Goal: Find specific page/section: Find specific page/section

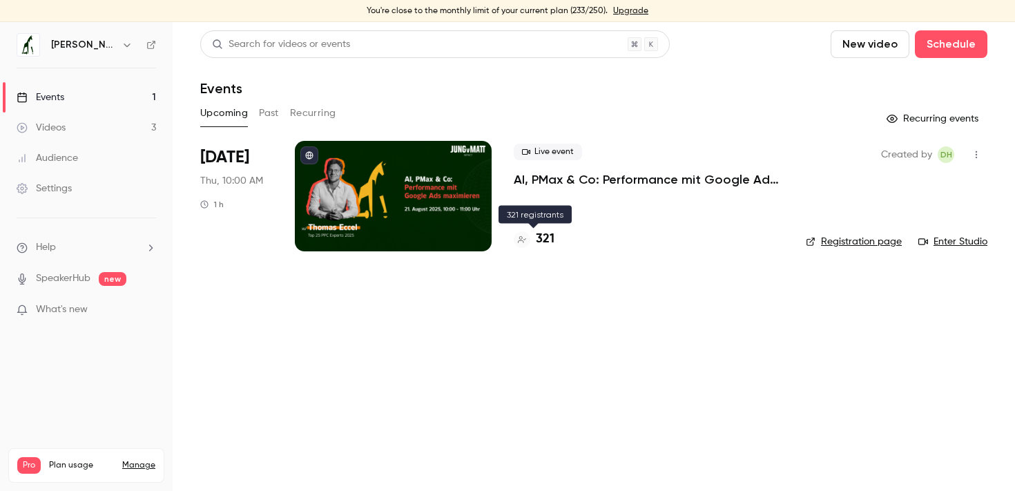
click at [549, 236] on h4 "321" at bounding box center [545, 239] width 19 height 19
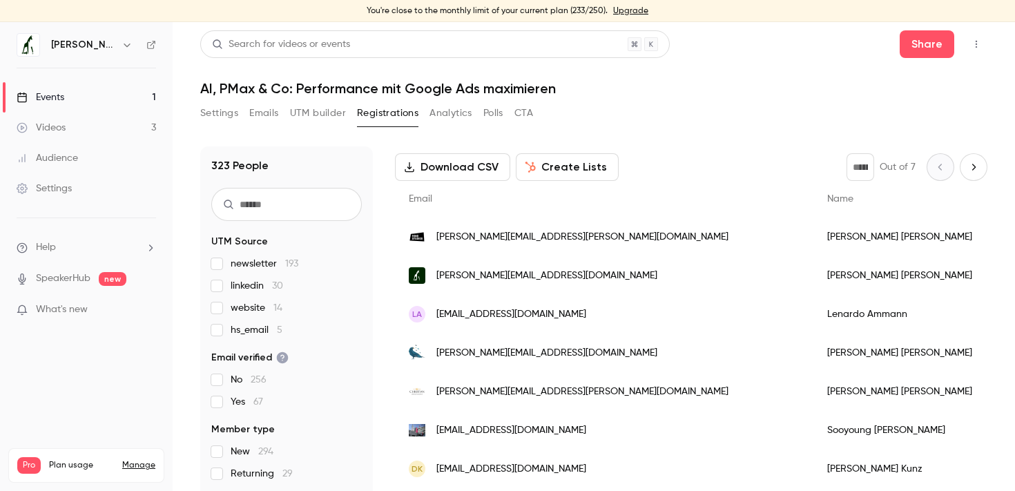
click at [103, 128] on link "Videos 3" at bounding box center [86, 128] width 173 height 30
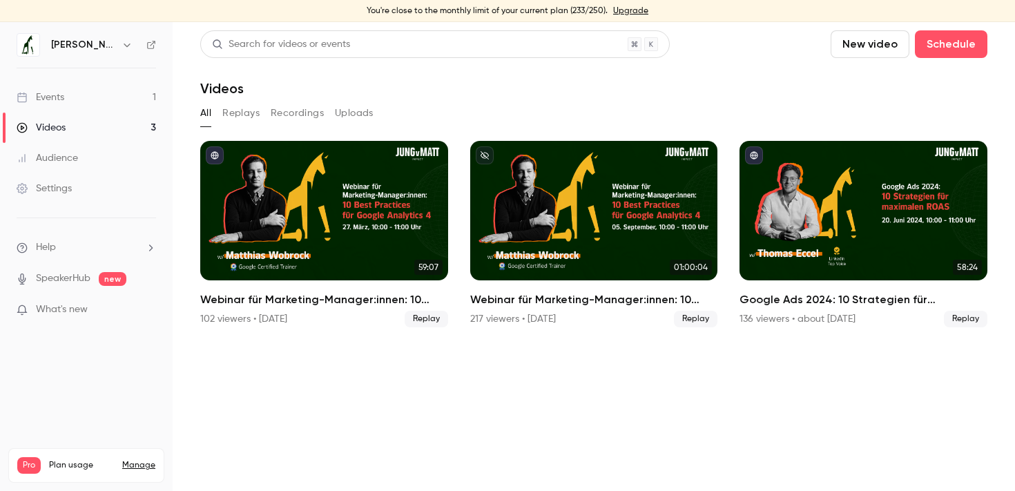
click at [103, 98] on link "Events 1" at bounding box center [86, 97] width 173 height 30
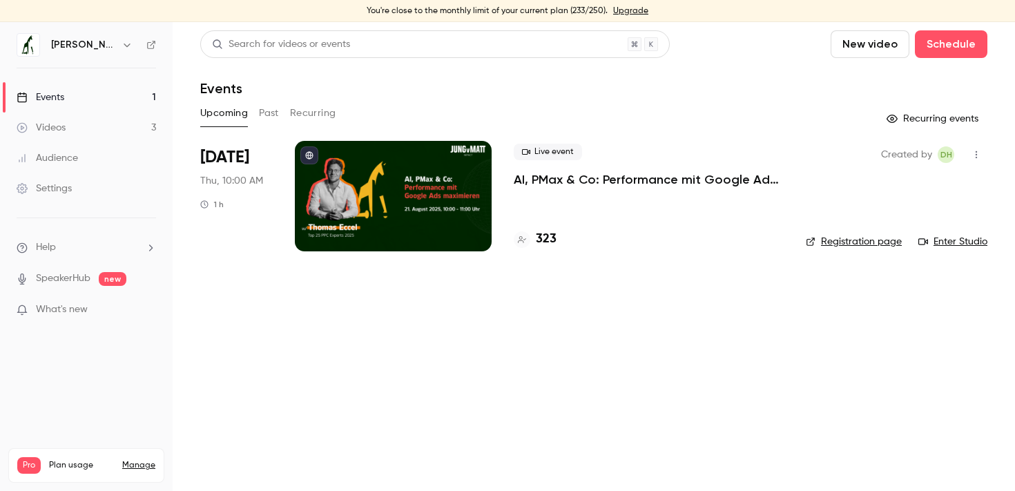
click at [546, 182] on p "AI, PMax & Co: Performance mit Google Ads maximieren" at bounding box center [649, 179] width 270 height 17
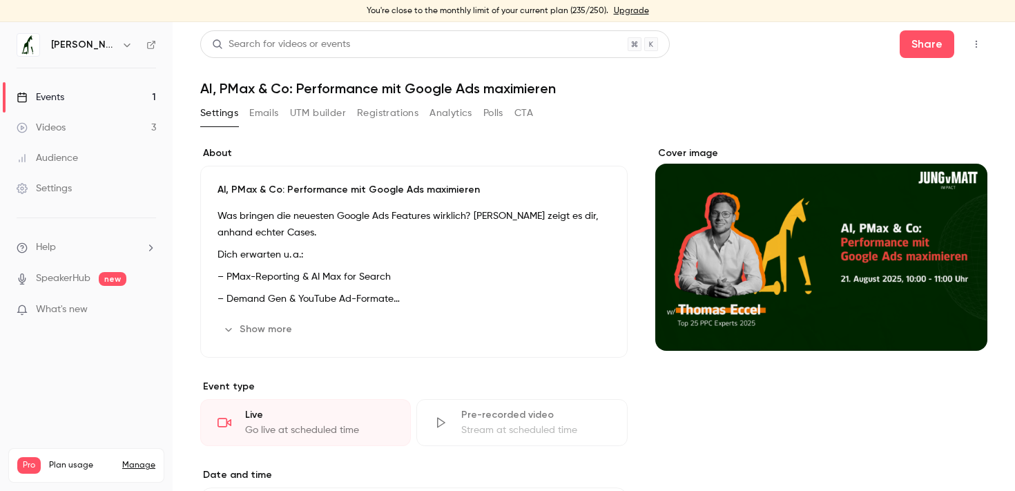
click at [253, 103] on button "Emails" at bounding box center [263, 113] width 29 height 22
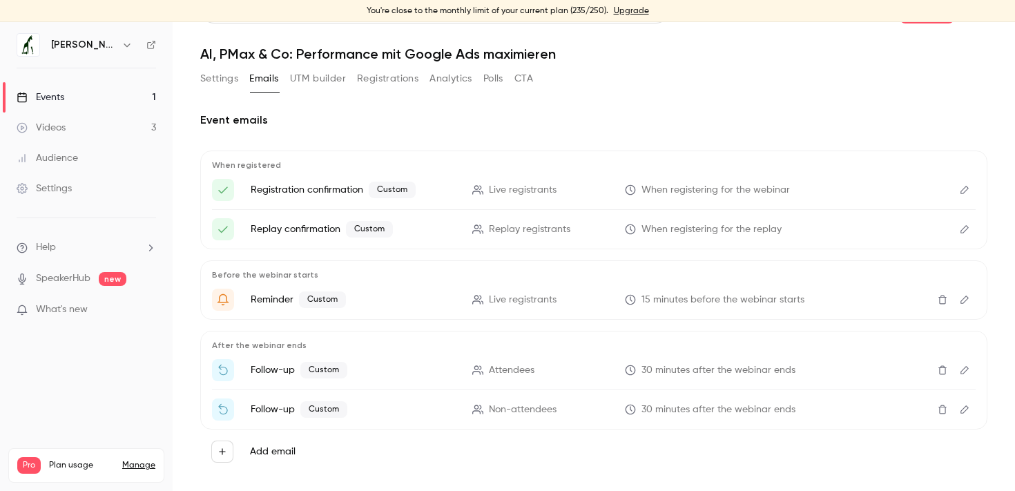
scroll to position [53, 0]
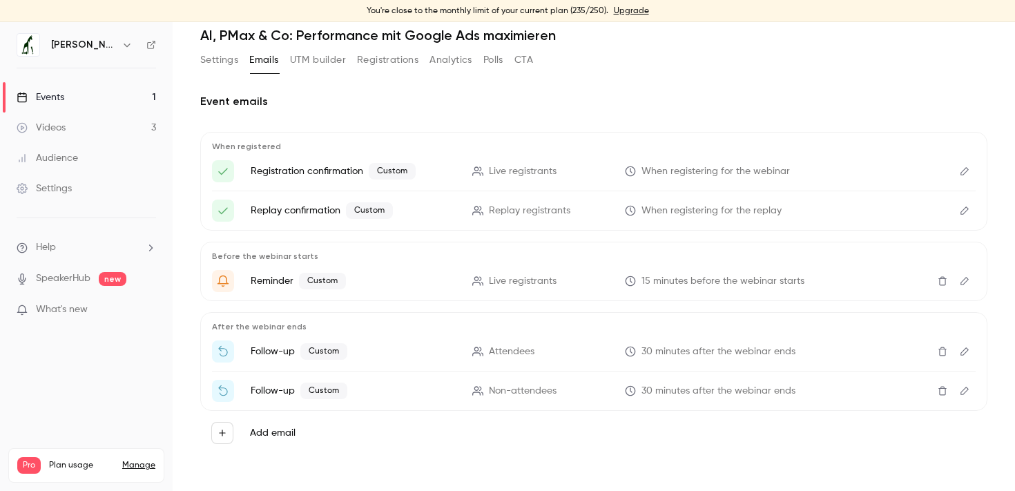
click at [101, 104] on link "Events 1" at bounding box center [86, 97] width 173 height 30
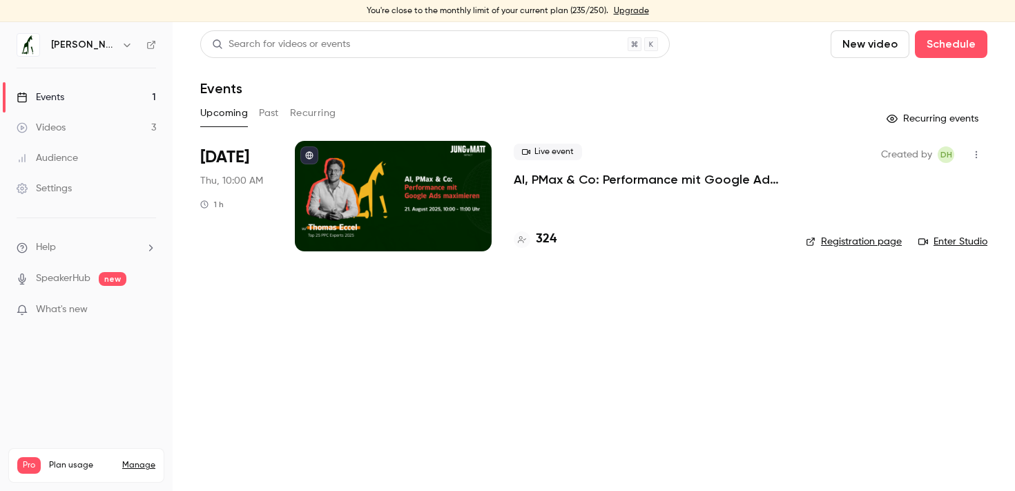
click at [557, 239] on div "324" at bounding box center [649, 239] width 270 height 19
click at [550, 240] on h4 "324" at bounding box center [546, 239] width 21 height 19
